Goal: Task Accomplishment & Management: Manage account settings

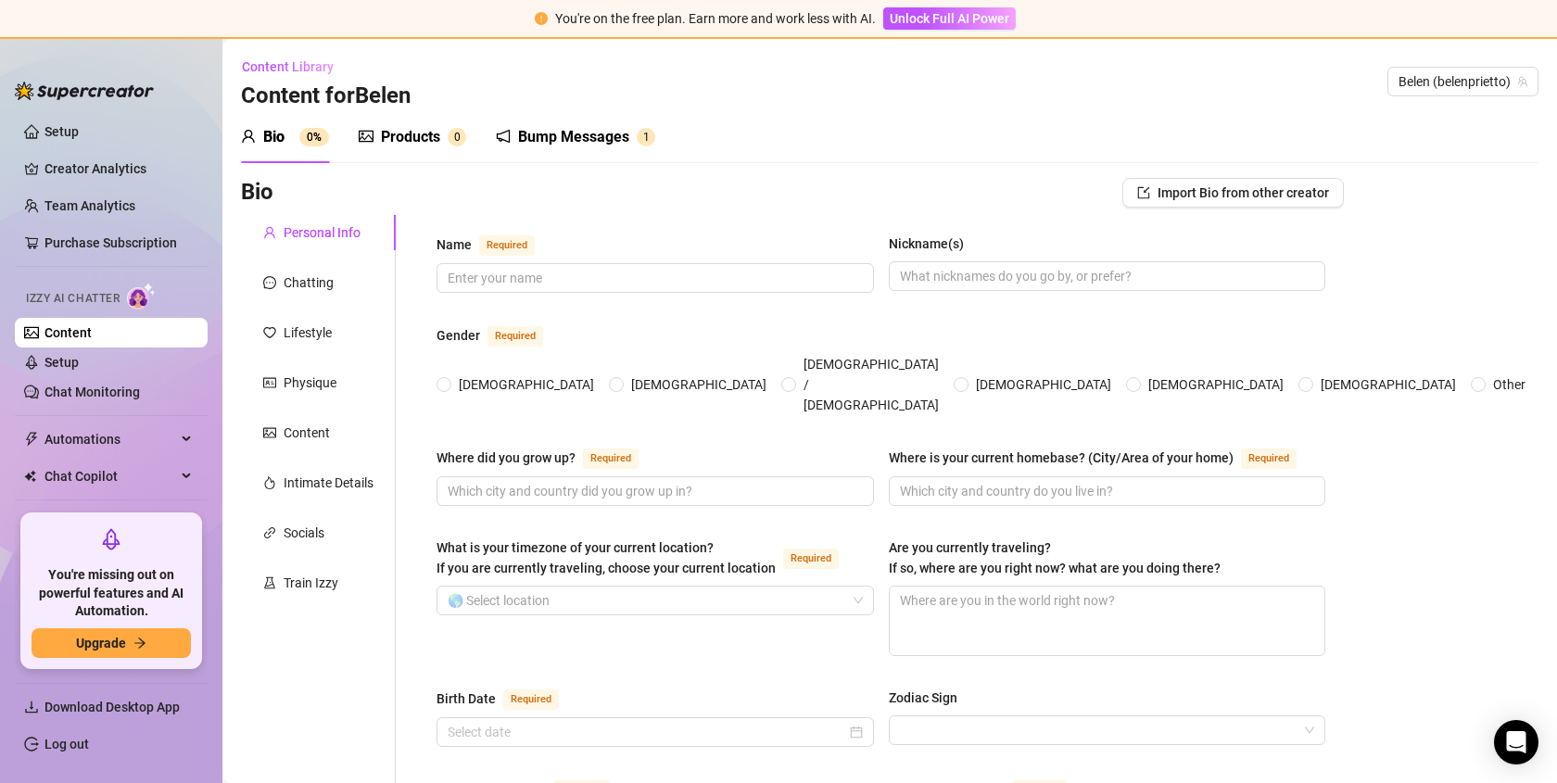
click at [430, 150] on div "Products 0" at bounding box center [413, 137] width 108 height 52
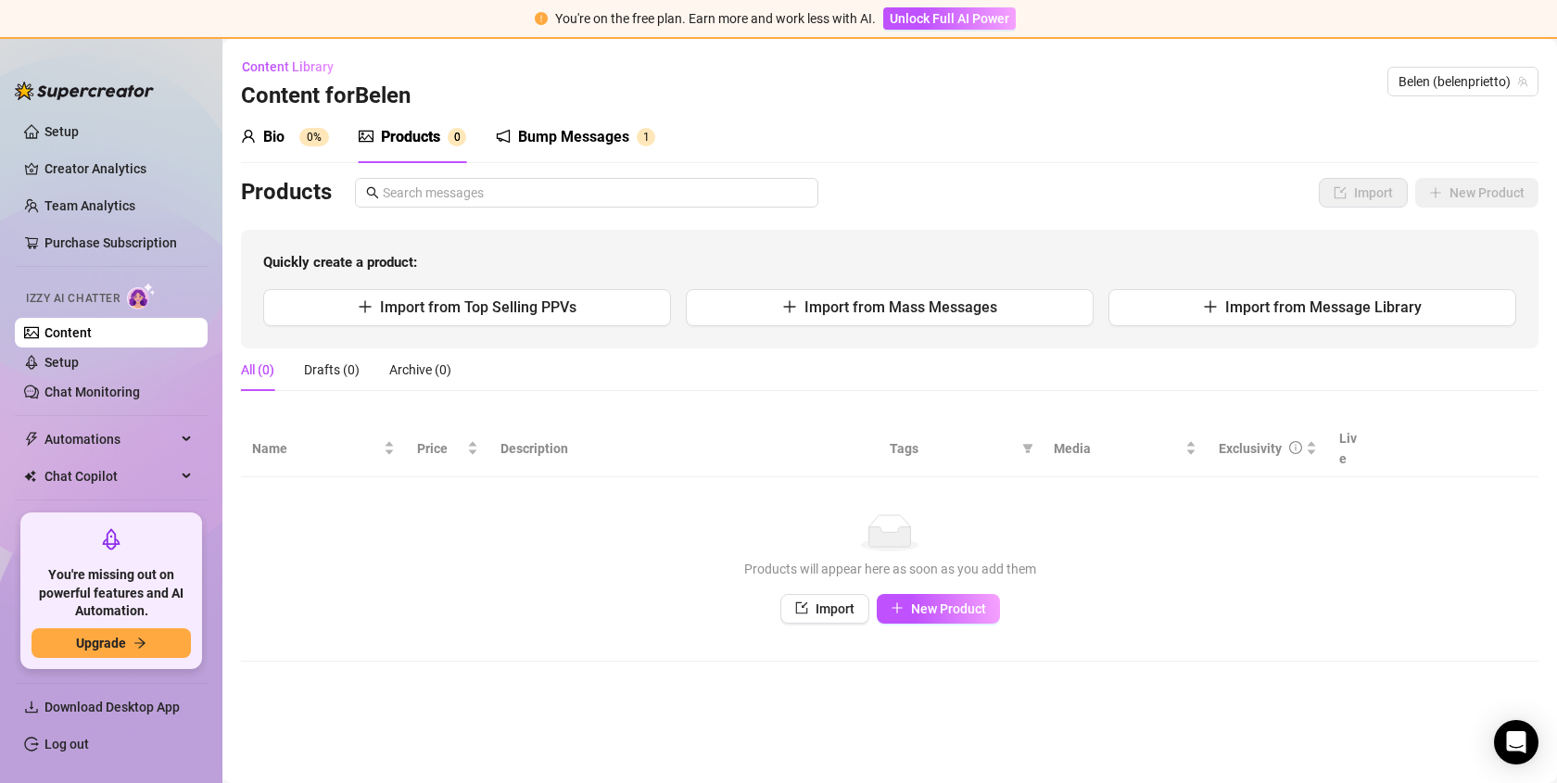
click at [278, 128] on div "Bio" at bounding box center [273, 137] width 21 height 22
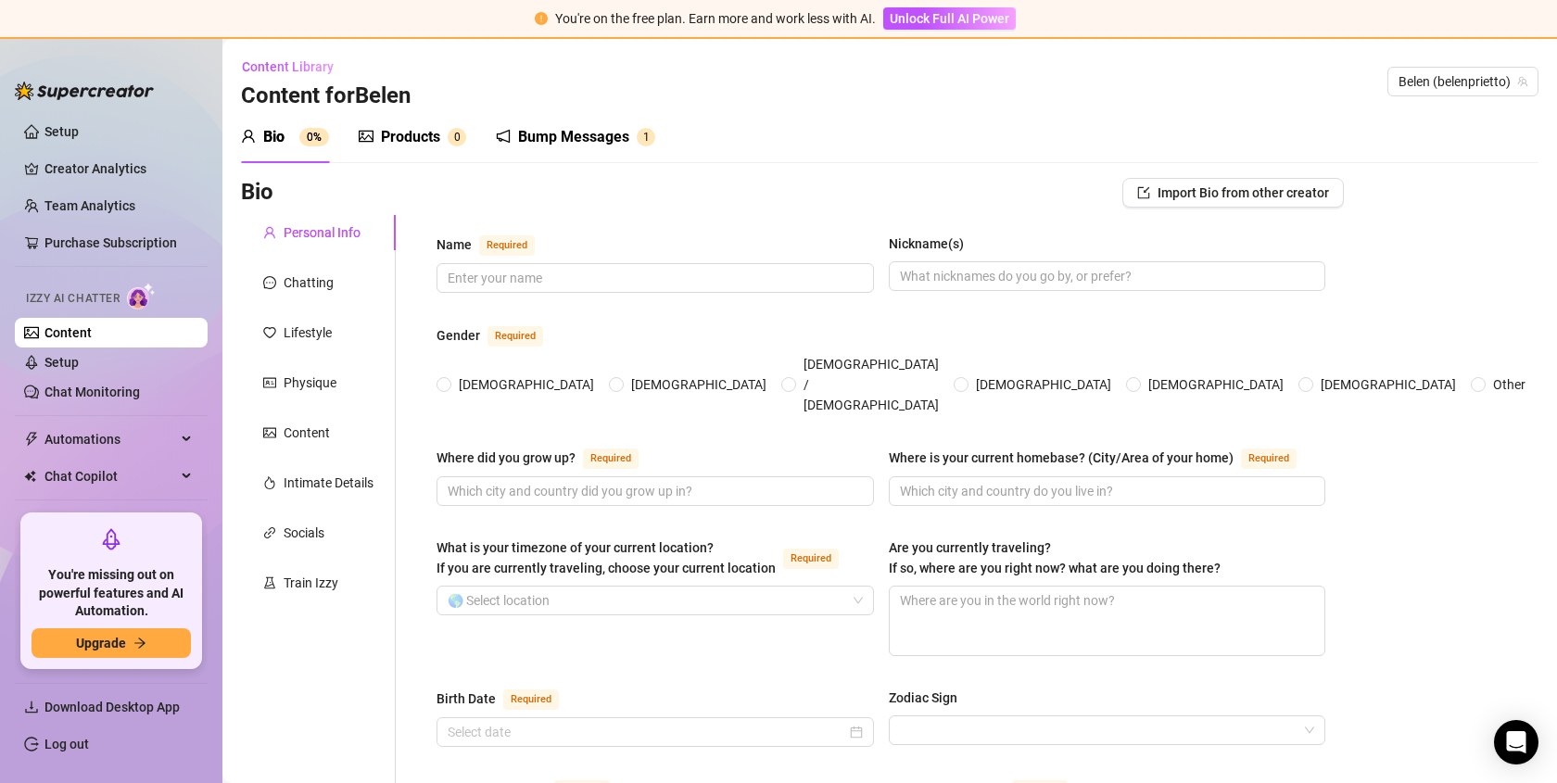
click at [567, 134] on div "Bump Messages" at bounding box center [573, 137] width 111 height 22
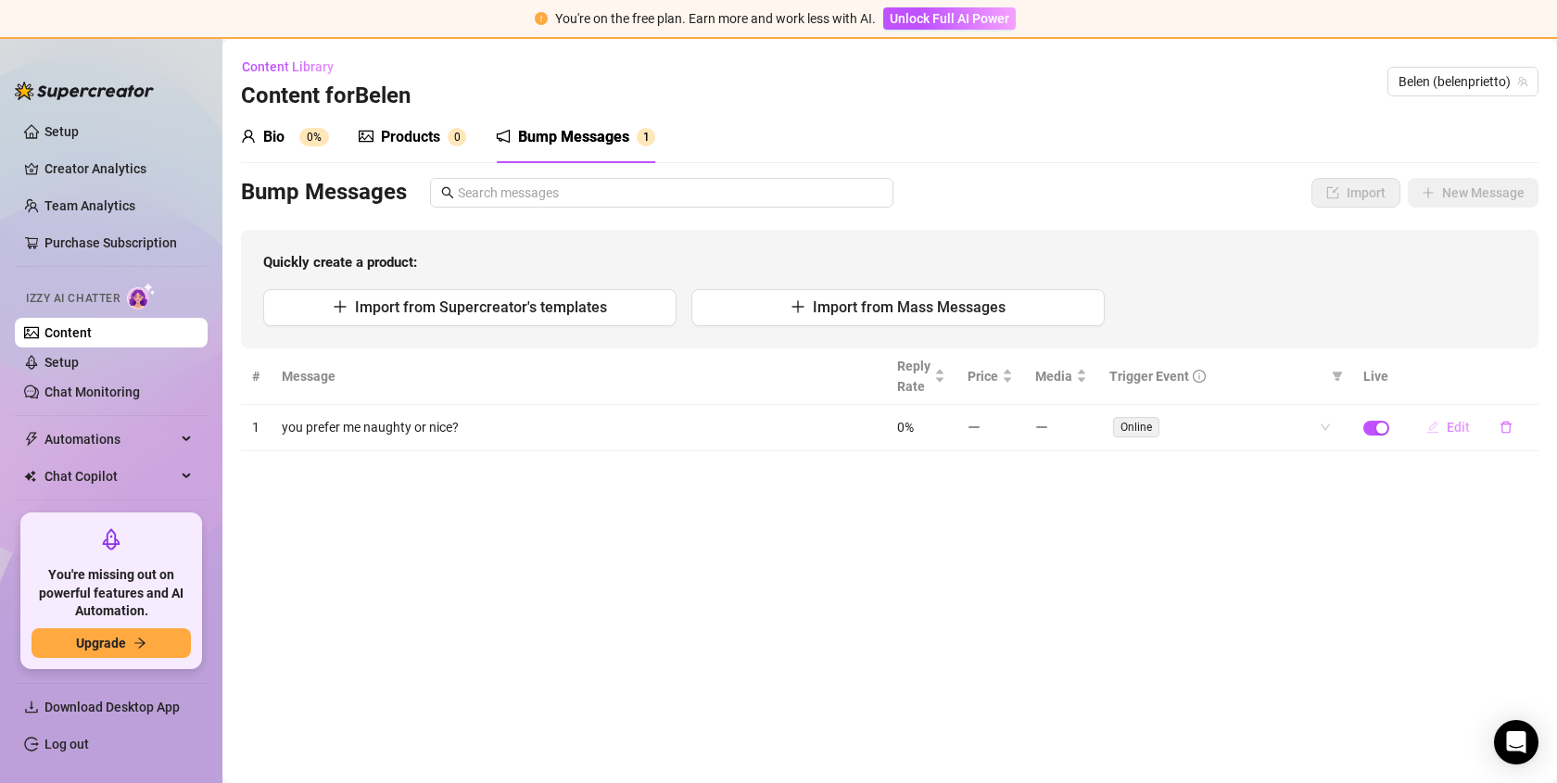
click at [1433, 427] on icon "edit" at bounding box center [1434, 428] width 12 height 12
type textarea "you prefer me naughty or nice?"
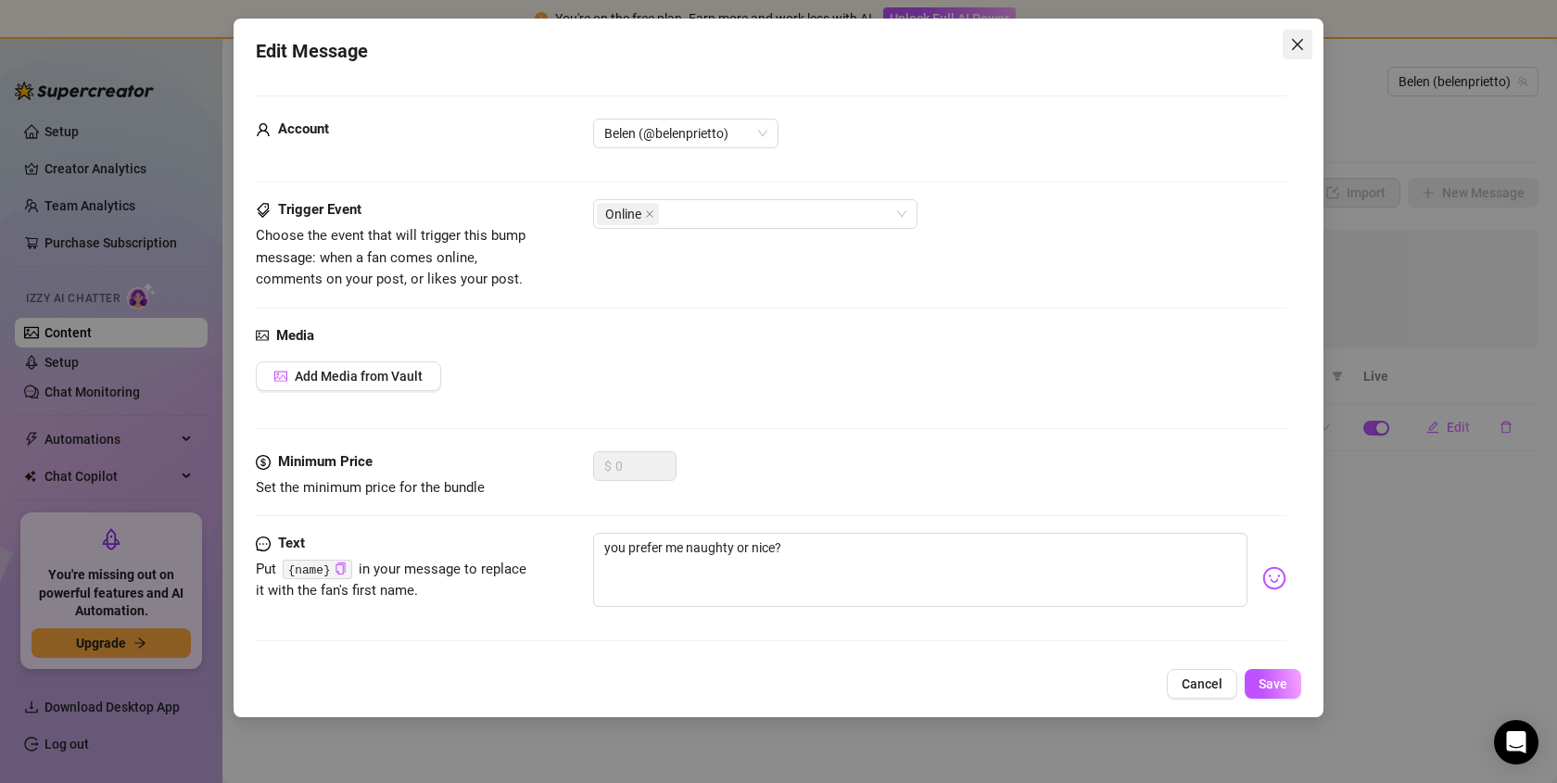
click at [1301, 35] on button "Close" at bounding box center [1298, 45] width 30 height 30
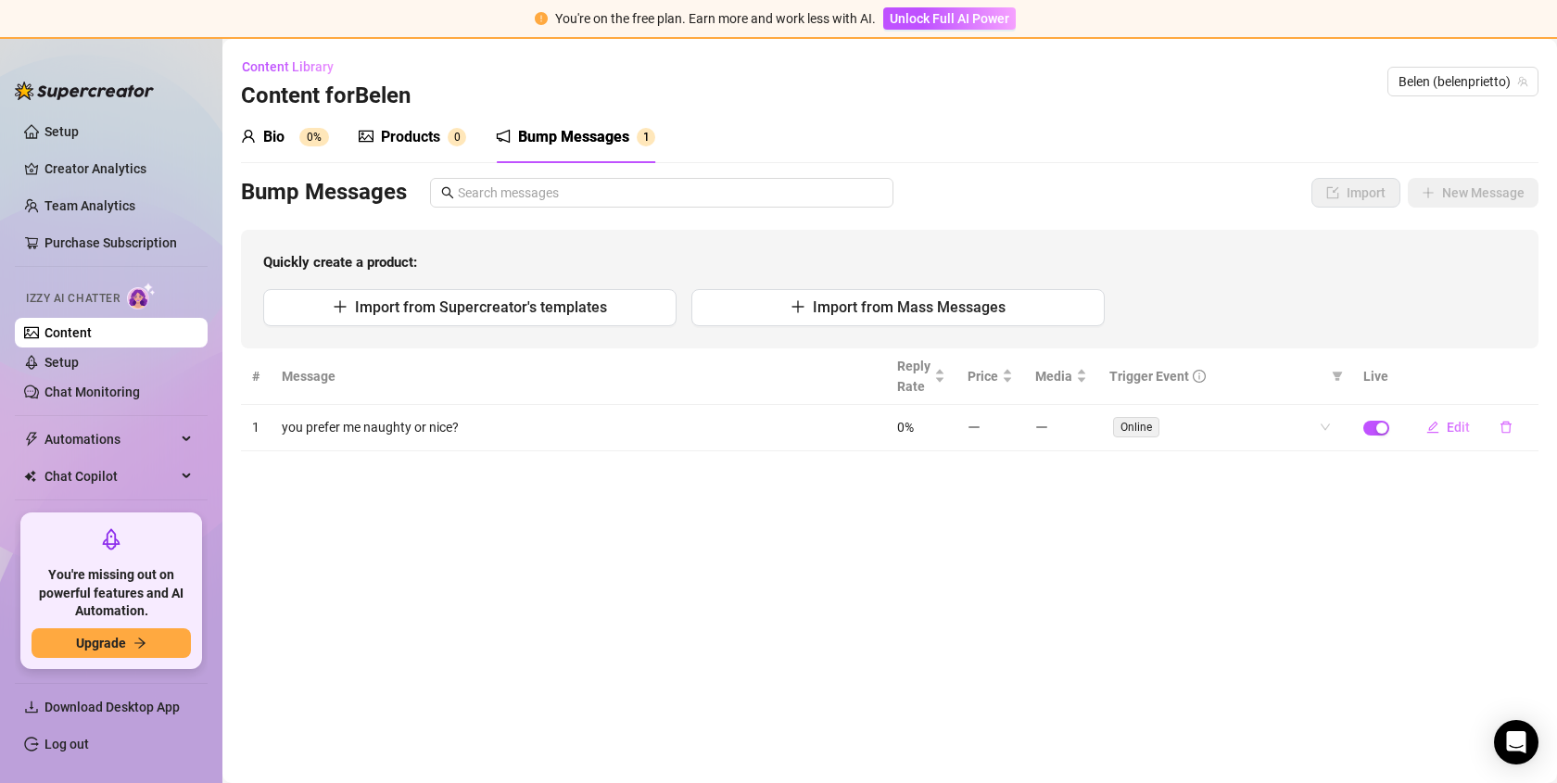
click at [407, 139] on div "Products" at bounding box center [410, 137] width 59 height 22
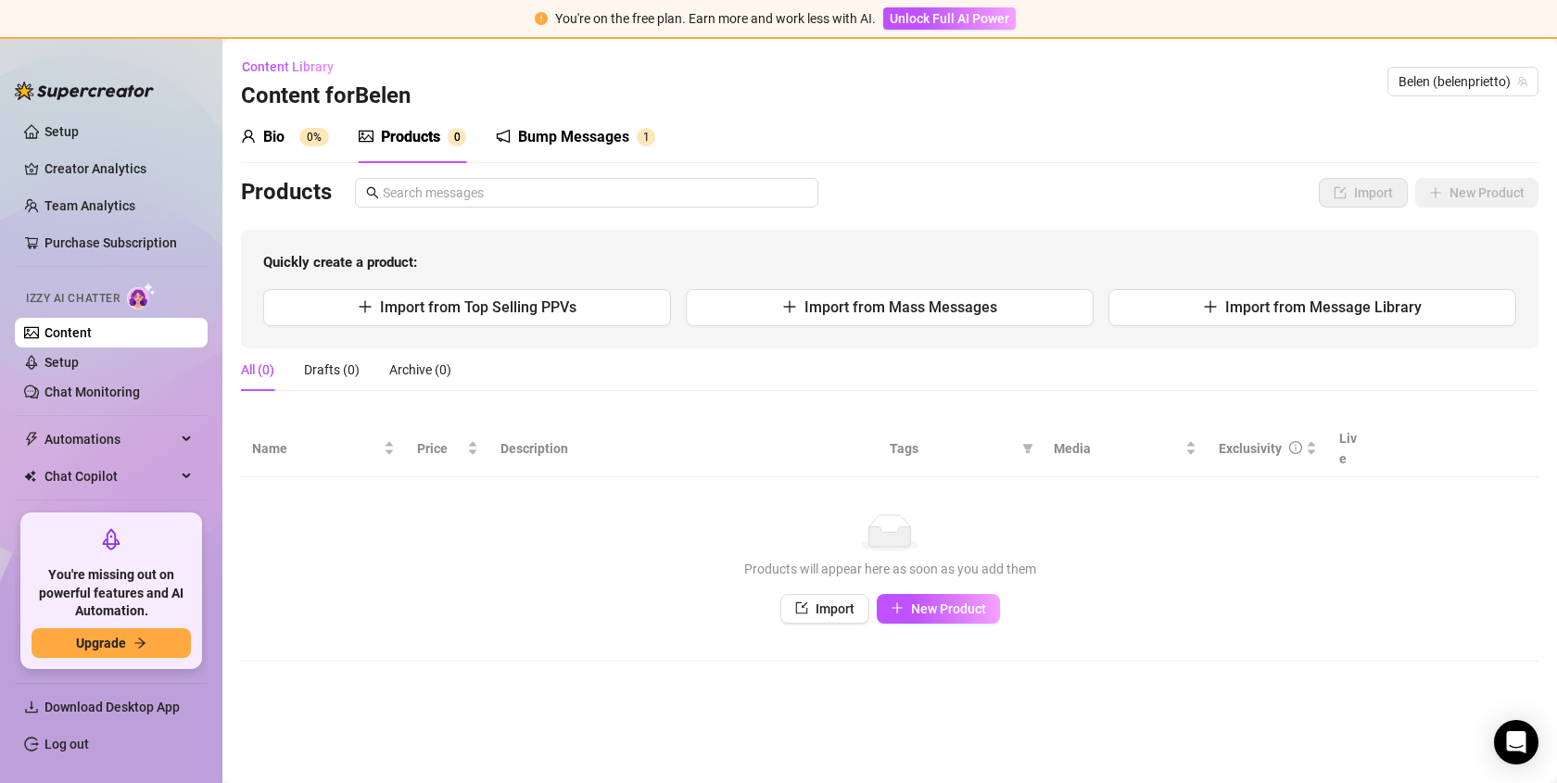
click at [273, 145] on div "Bio" at bounding box center [273, 137] width 21 height 22
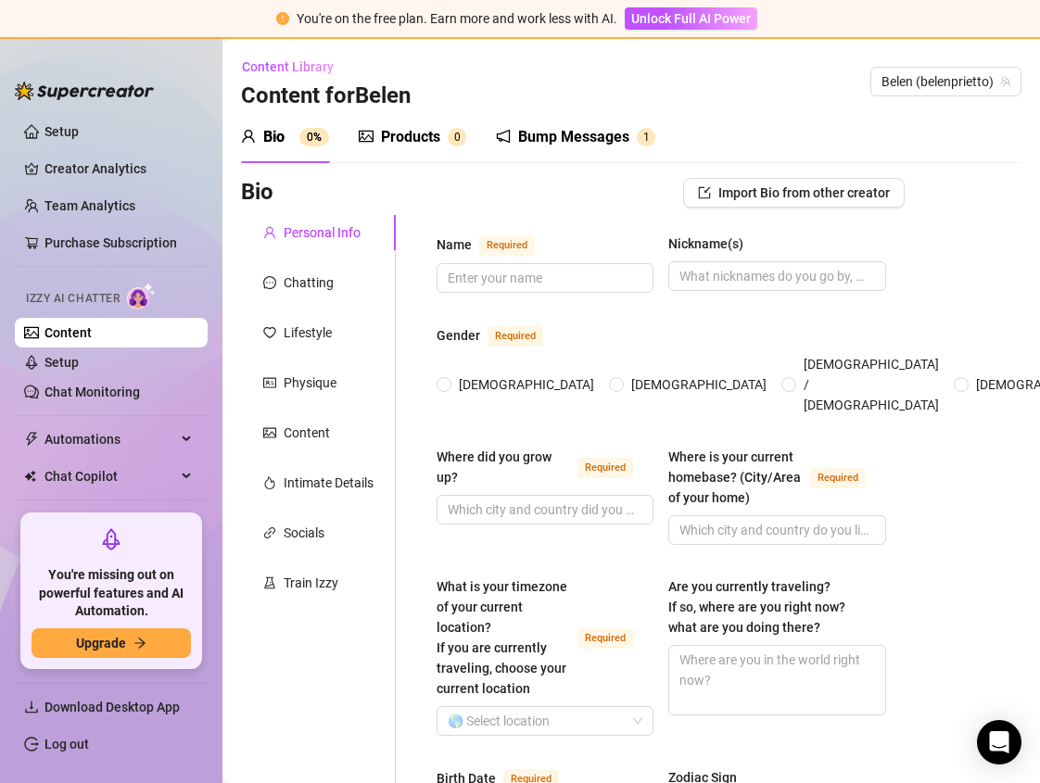
click at [545, 72] on div "Content Library Content for [PERSON_NAME] (belenprietto)" at bounding box center [631, 81] width 781 height 59
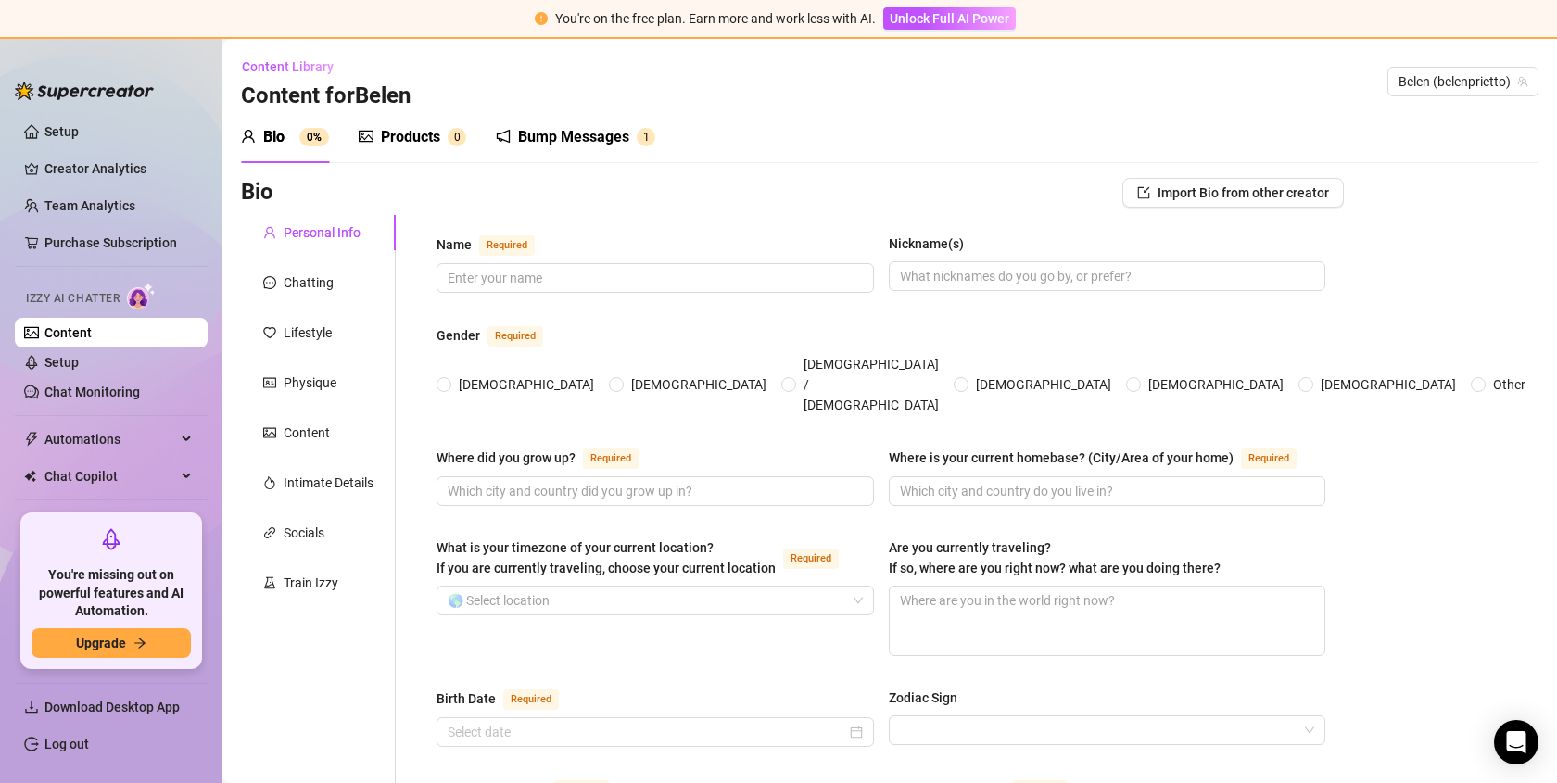
click at [328, 337] on div "Lifestyle" at bounding box center [308, 333] width 48 height 20
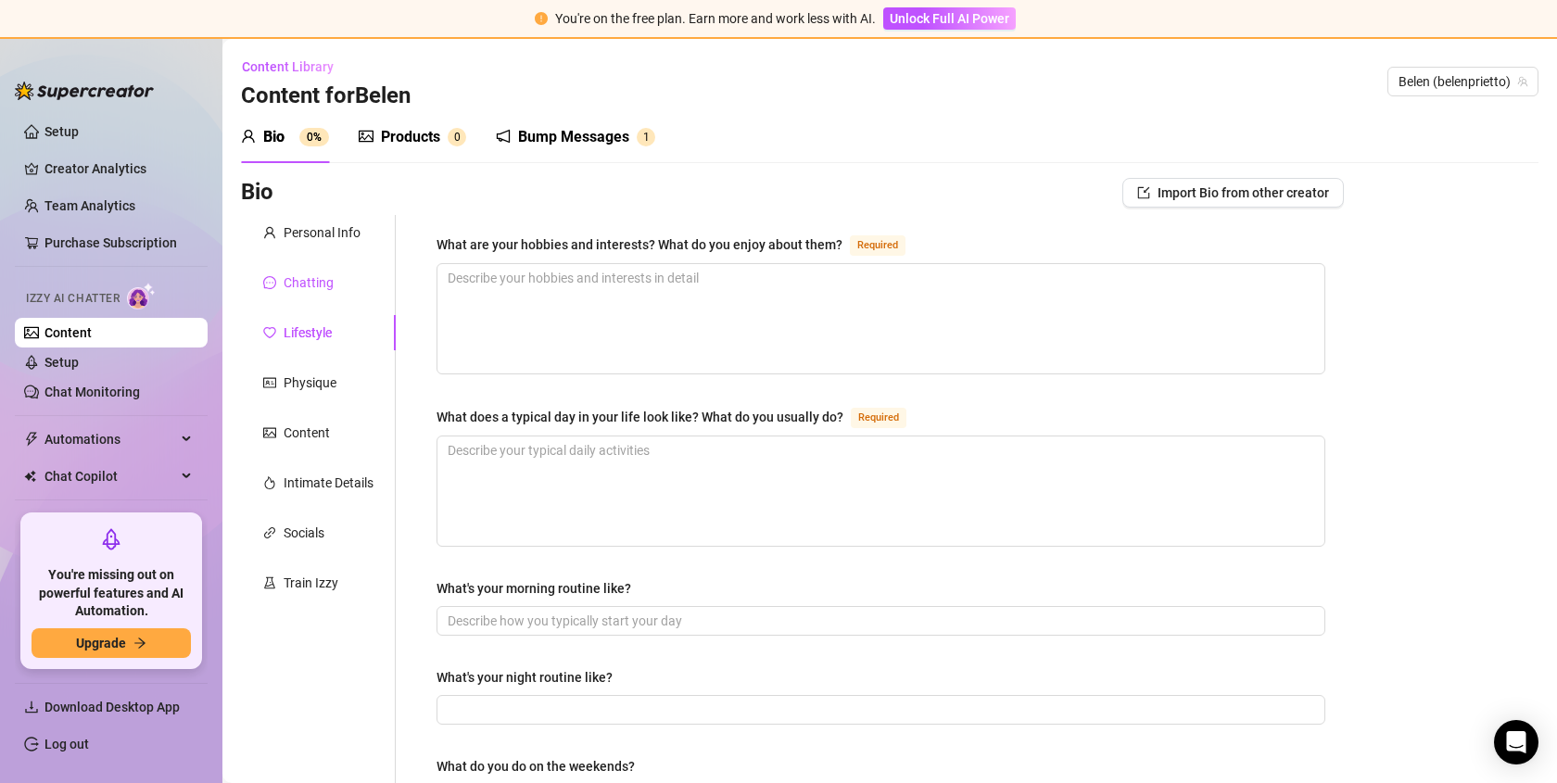
click at [315, 289] on div "Chatting" at bounding box center [309, 283] width 50 height 20
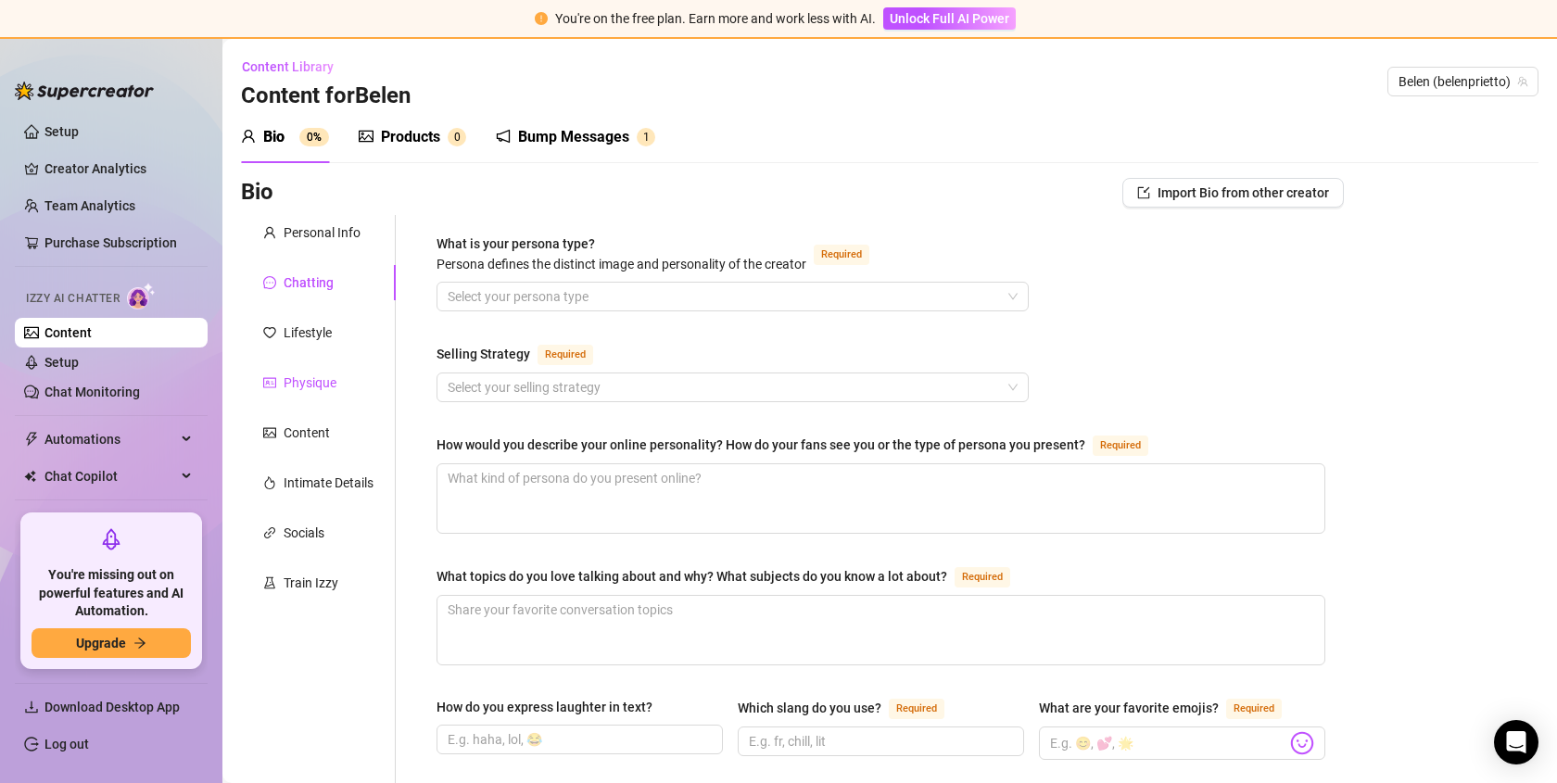
click at [317, 376] on div "Physique" at bounding box center [310, 383] width 53 height 20
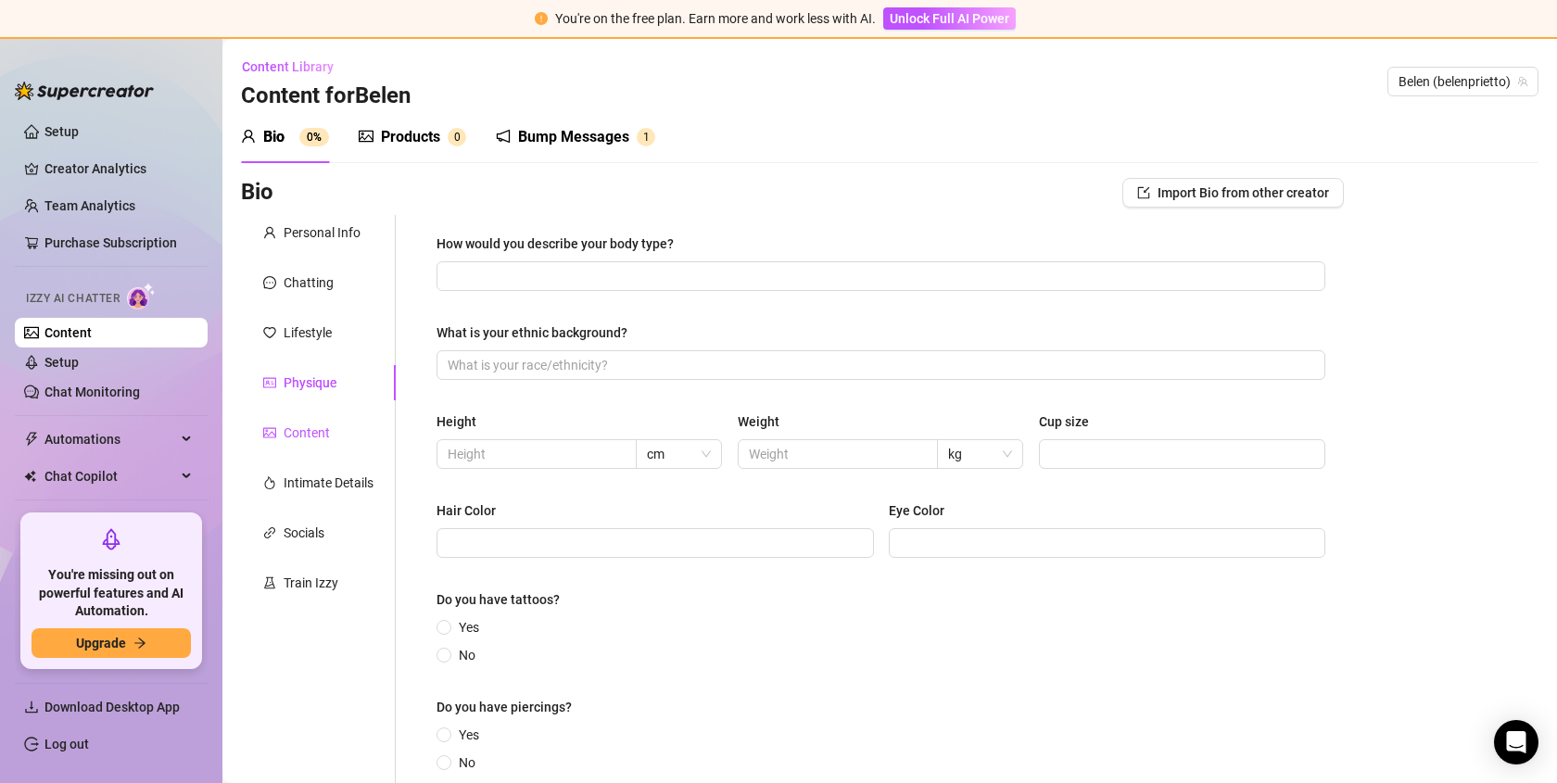
click at [311, 439] on div "Content" at bounding box center [307, 433] width 46 height 20
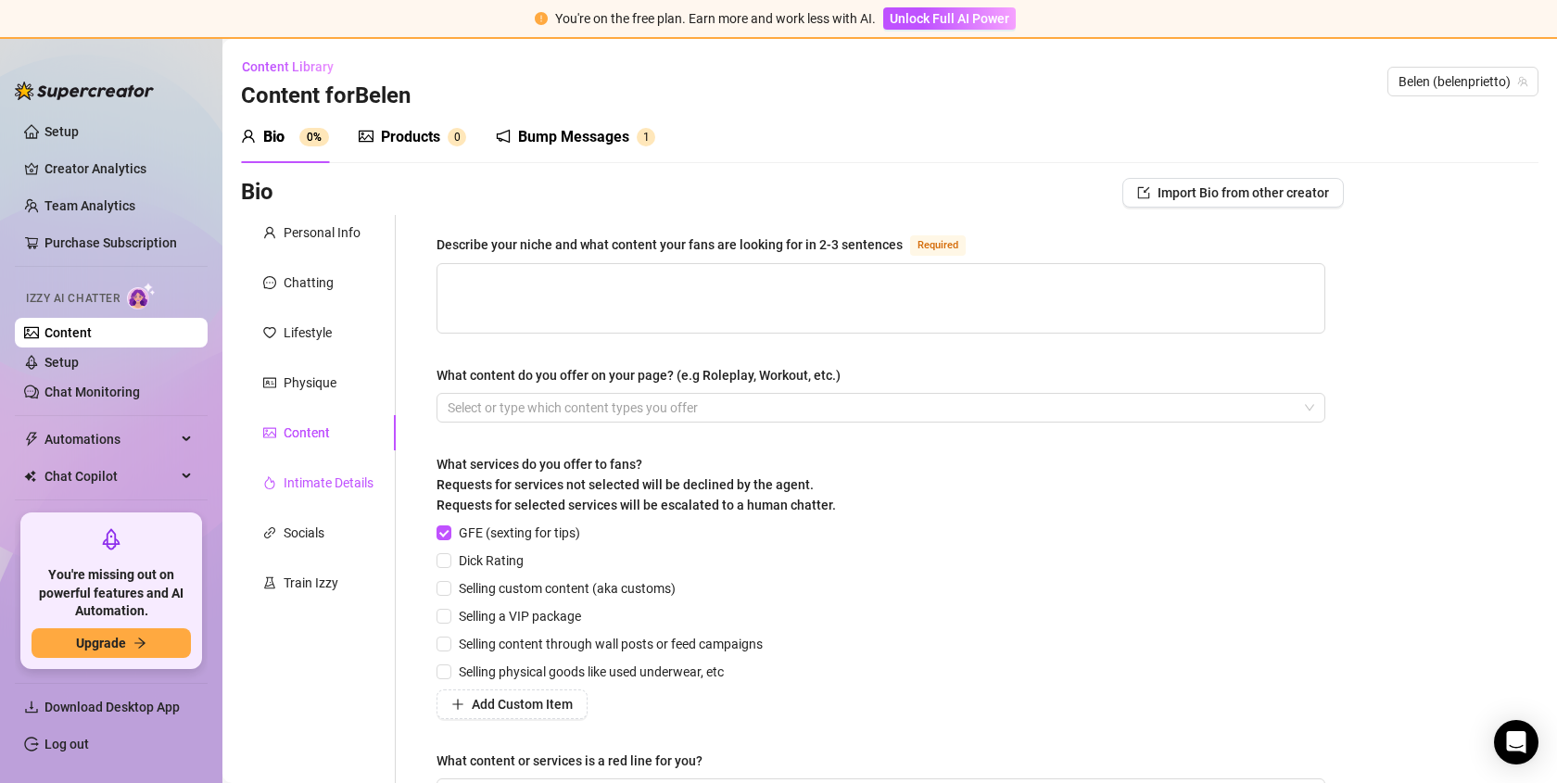
click at [312, 491] on div "Intimate Details" at bounding box center [329, 483] width 90 height 20
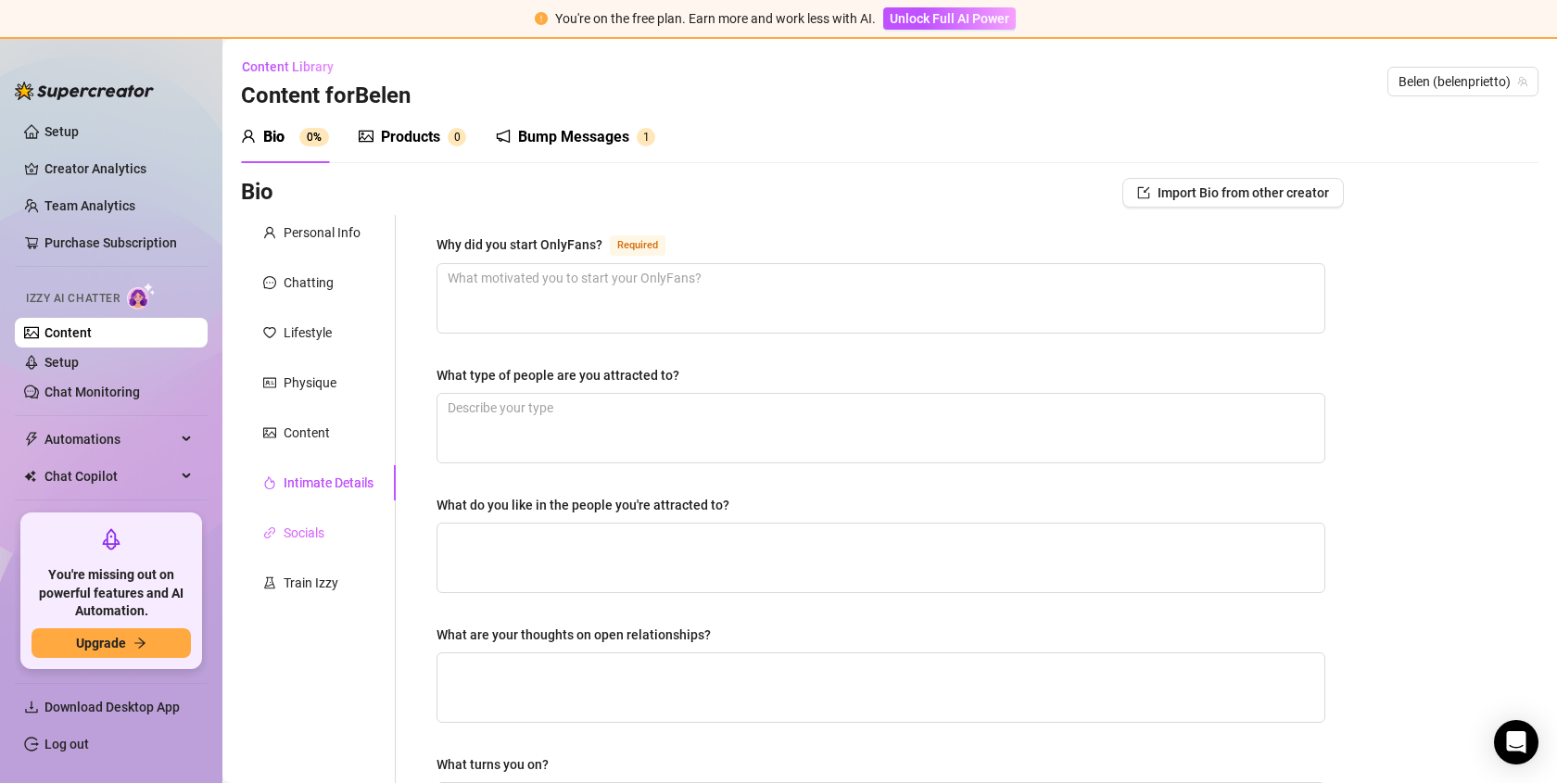
click at [332, 518] on div "Socials" at bounding box center [318, 532] width 155 height 35
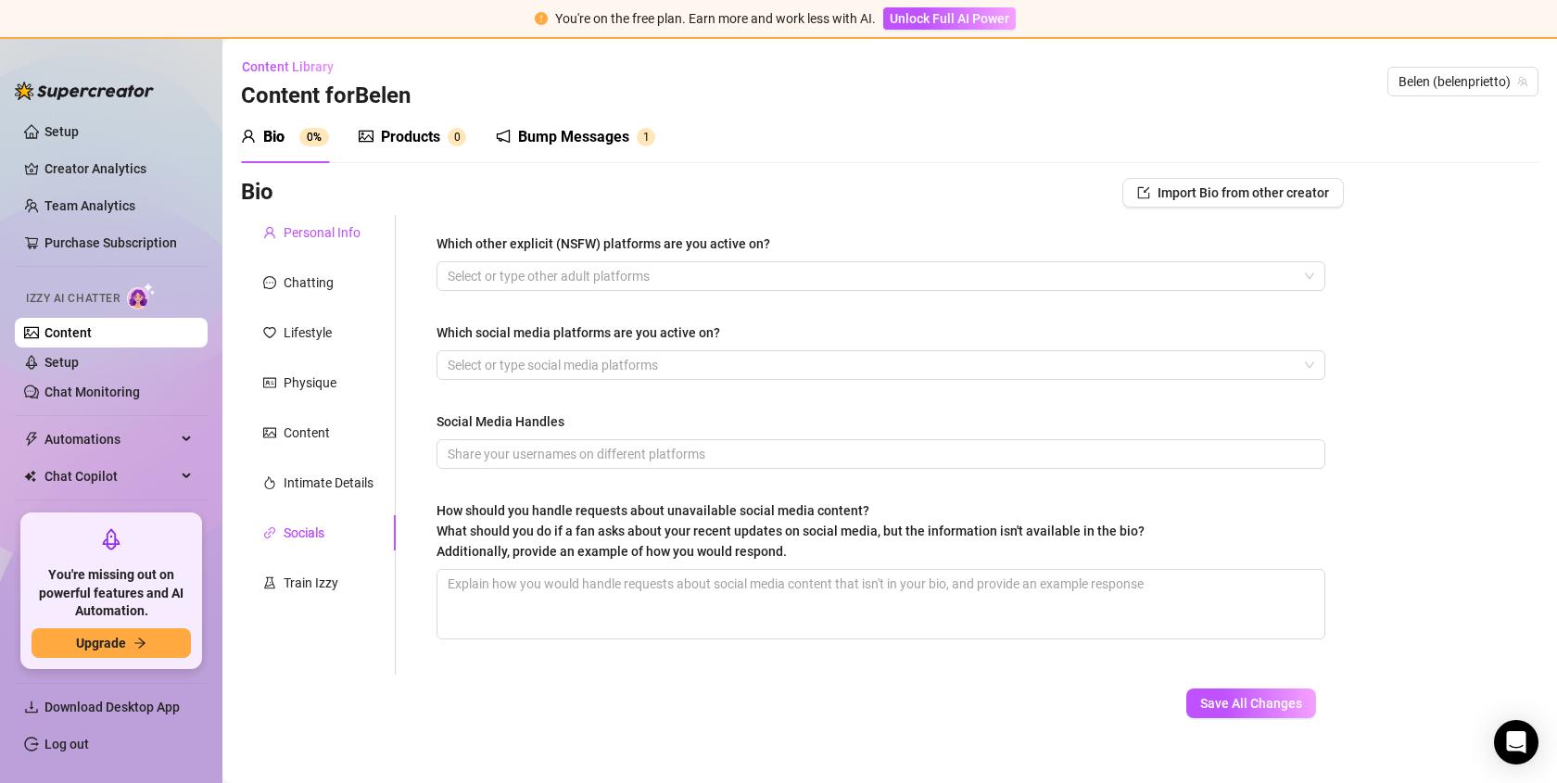
click at [317, 234] on div "Personal Info" at bounding box center [322, 232] width 77 height 20
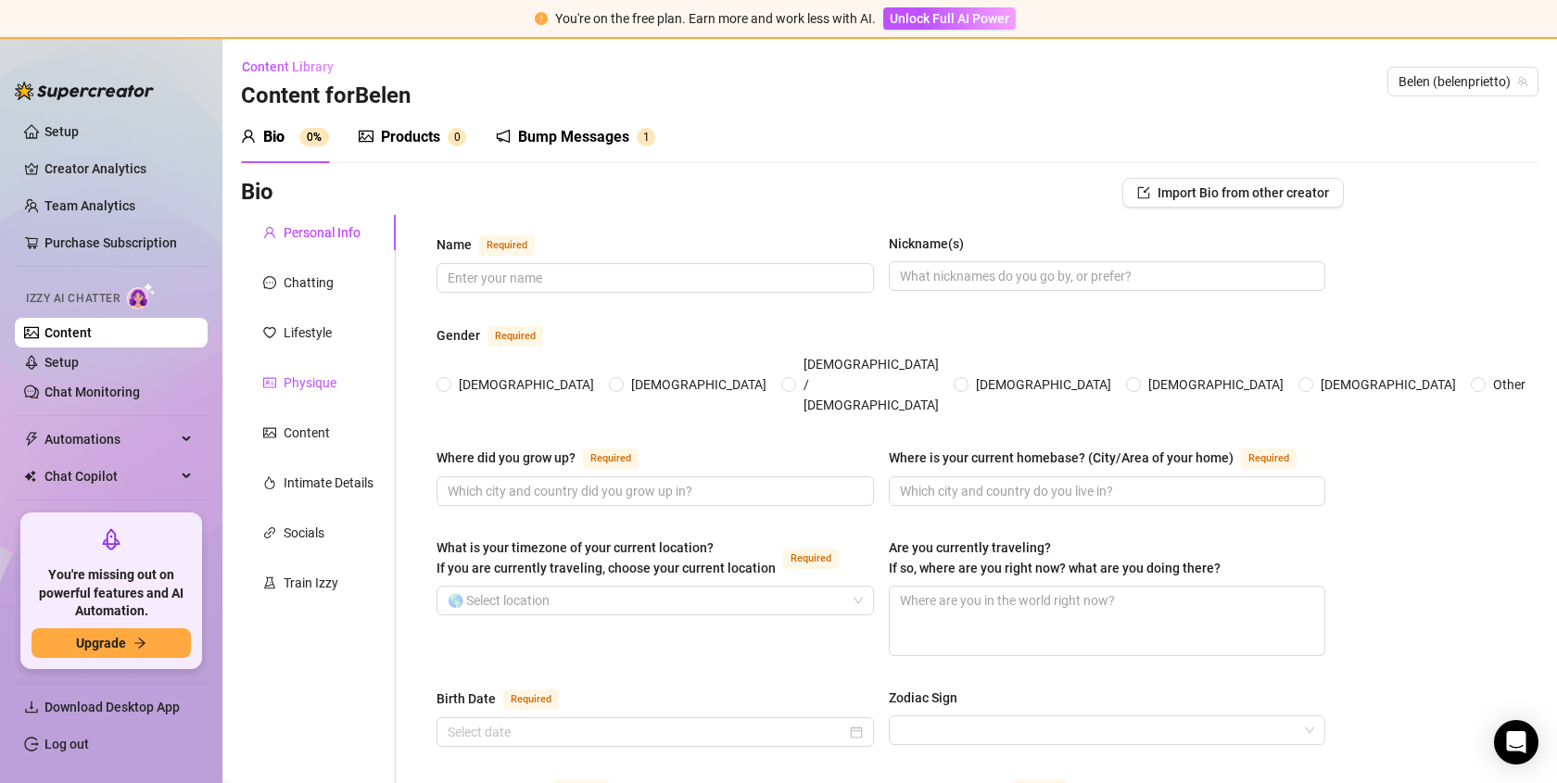
click at [317, 377] on div "Physique" at bounding box center [310, 383] width 53 height 20
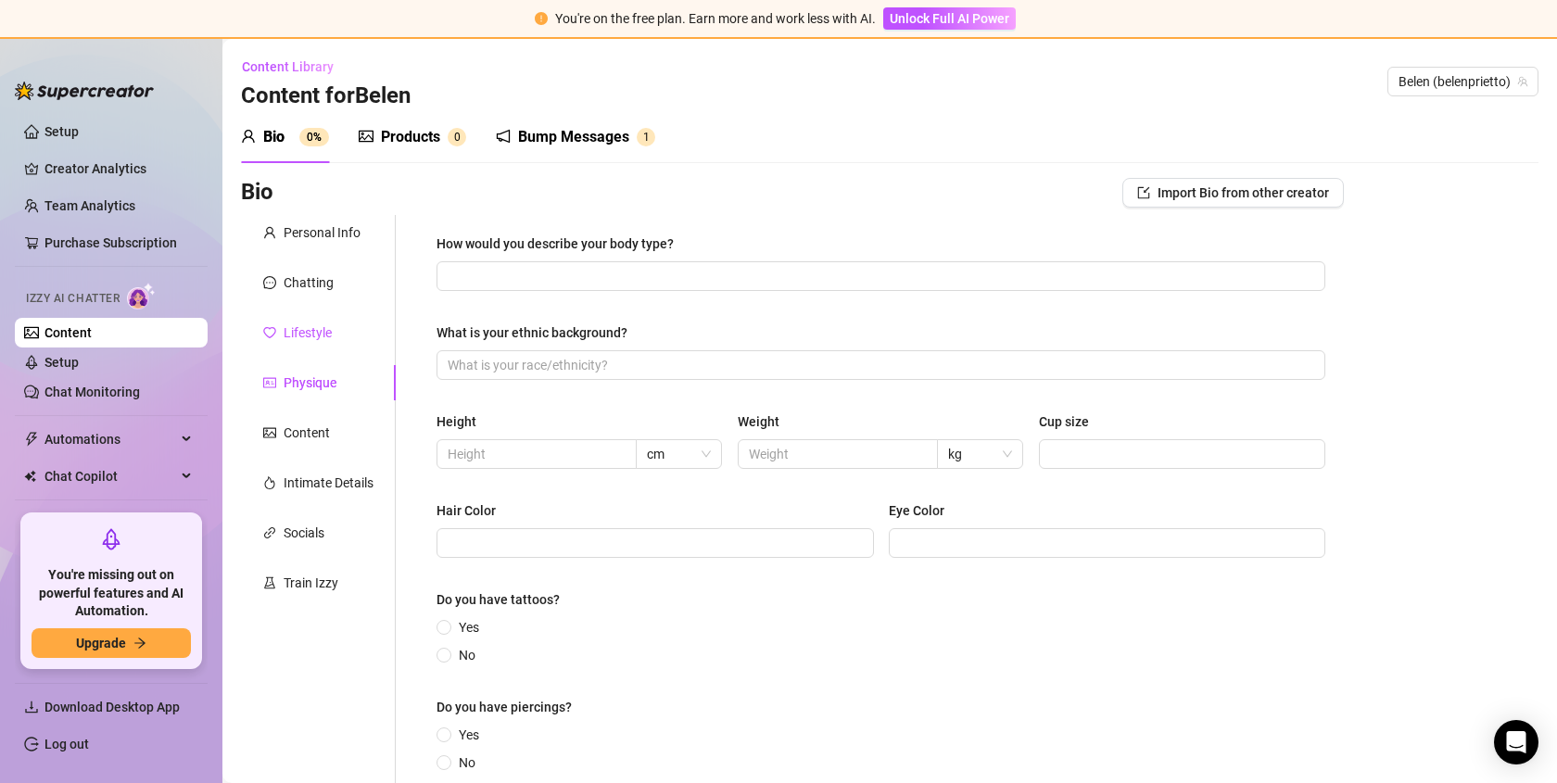
click at [317, 327] on div "Lifestyle" at bounding box center [308, 333] width 48 height 20
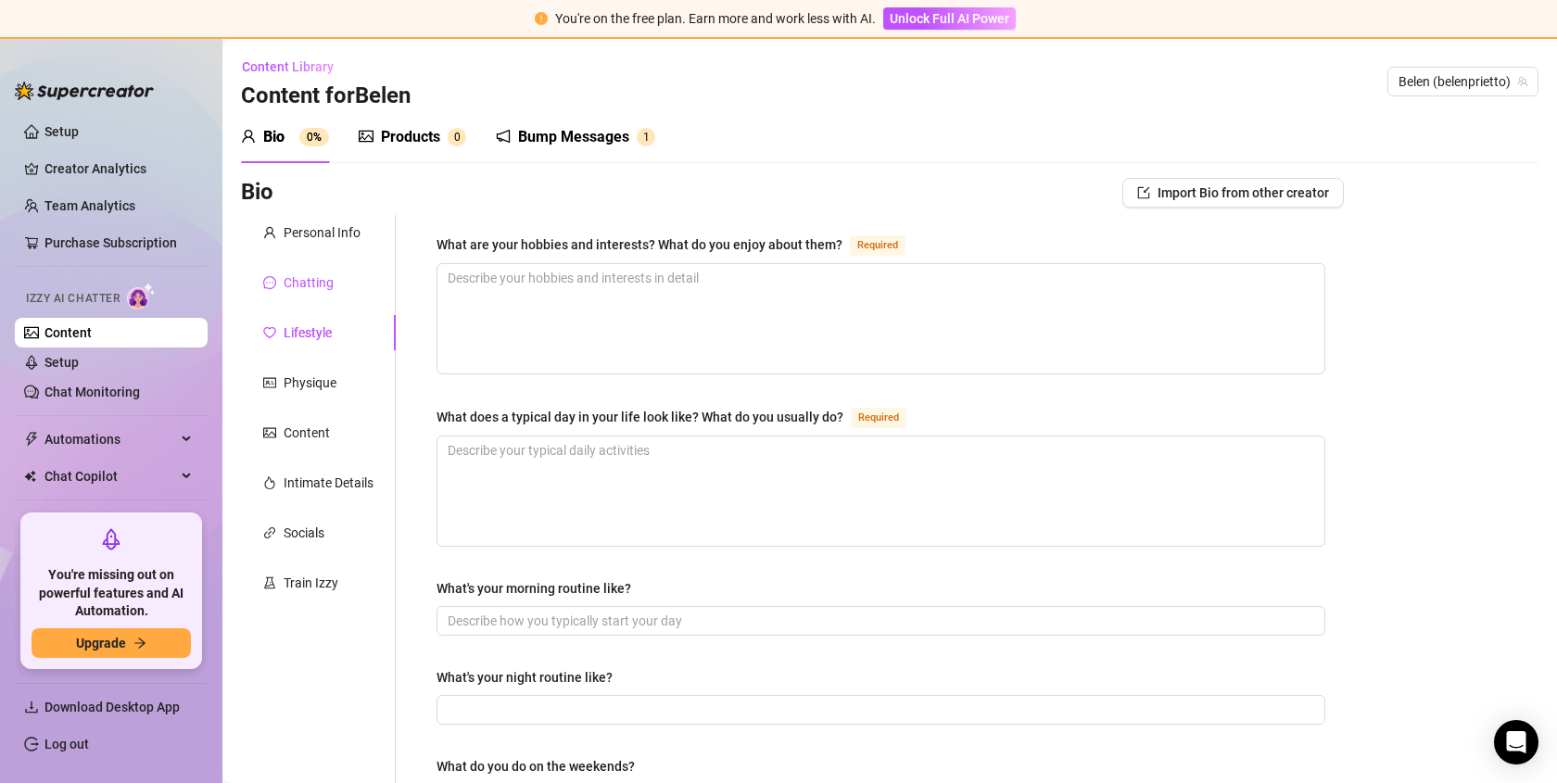
click at [317, 290] on div "Chatting" at bounding box center [309, 283] width 50 height 20
